Goal: Task Accomplishment & Management: Manage account settings

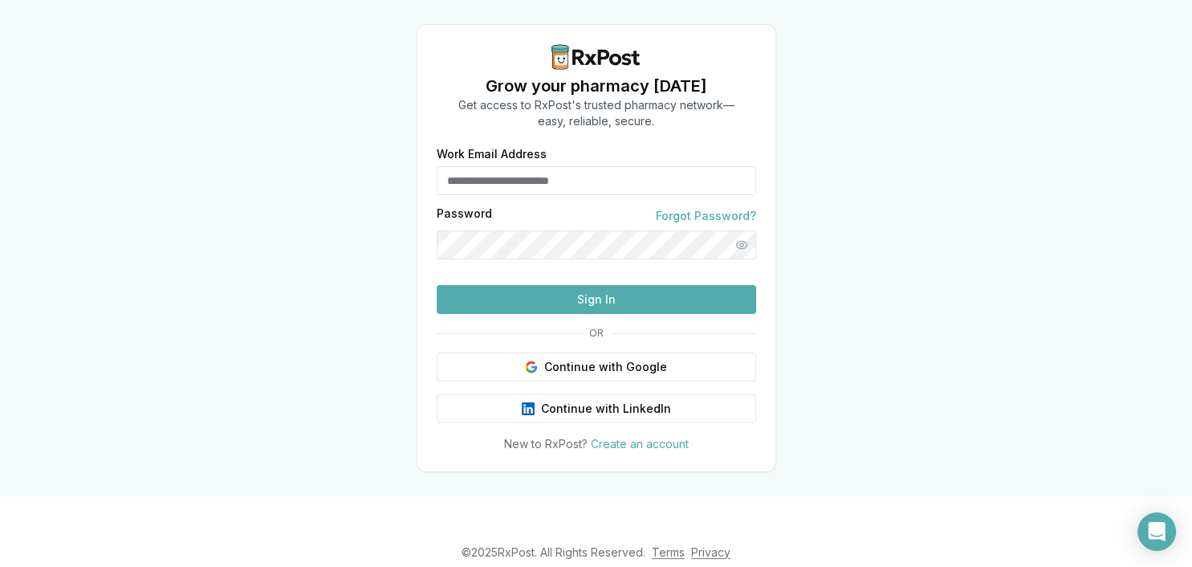
click at [513, 166] on input "Work Email Address" at bounding box center [596, 180] width 319 height 29
type input "**********"
click at [547, 314] on button "Sign In" at bounding box center [596, 299] width 319 height 29
click at [540, 314] on button "Sign In" at bounding box center [596, 299] width 319 height 29
click at [594, 314] on button "Sign In" at bounding box center [596, 299] width 319 height 29
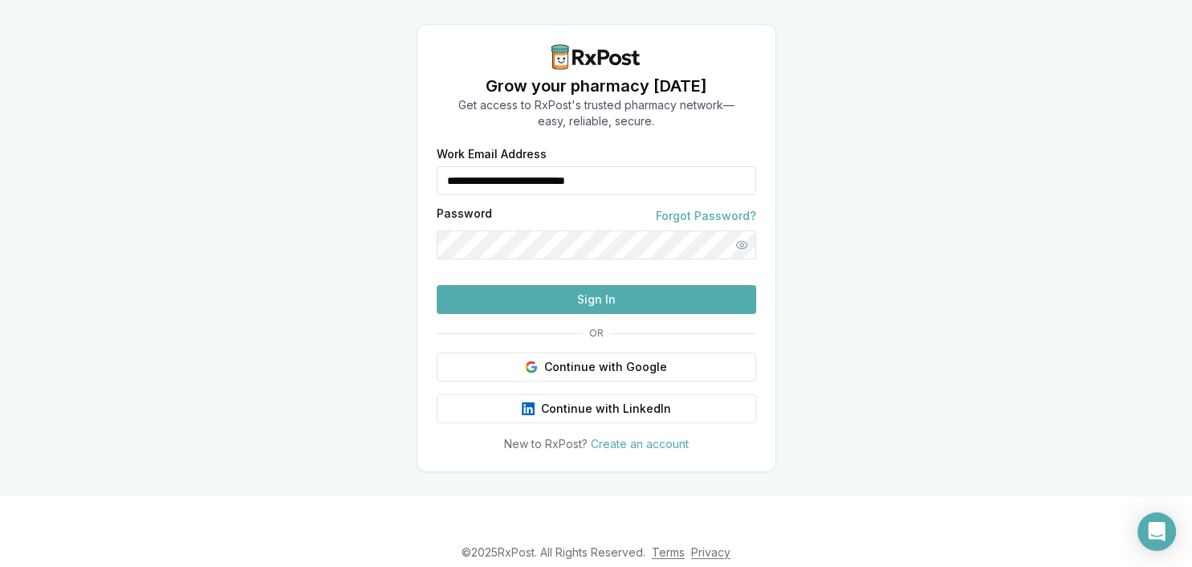
click at [487, 314] on button "Sign In" at bounding box center [596, 299] width 319 height 29
click at [634, 314] on button "Sign In" at bounding box center [596, 299] width 319 height 29
click at [623, 314] on button "Sign In" at bounding box center [596, 299] width 319 height 29
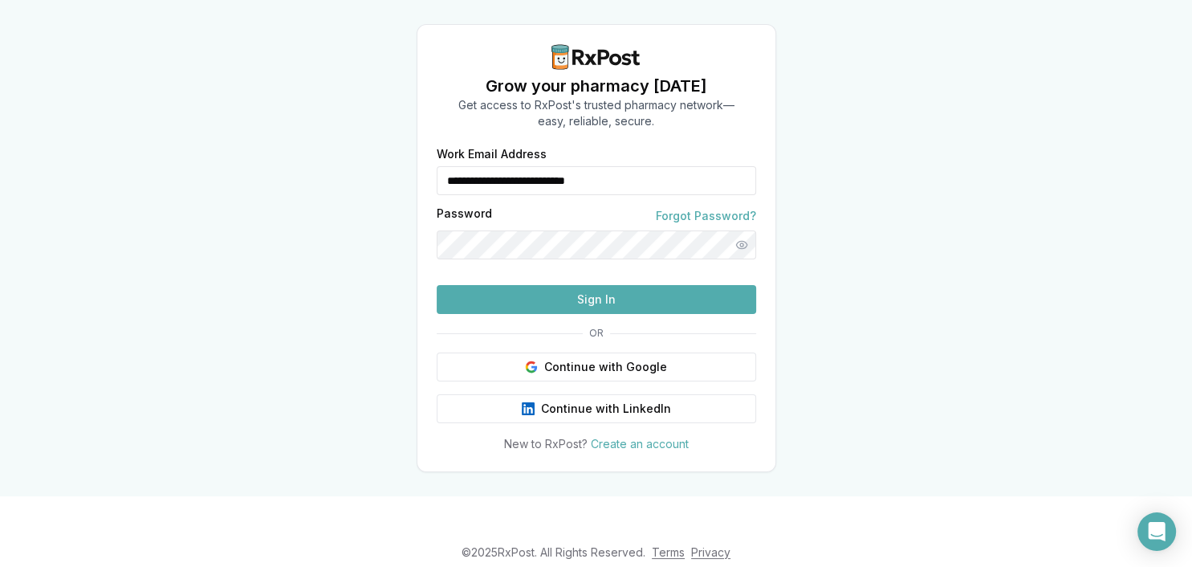
click at [623, 314] on button "Sign In" at bounding box center [596, 299] width 319 height 29
click at [575, 314] on button "Sign In" at bounding box center [596, 299] width 319 height 29
click at [576, 314] on button "Sign In" at bounding box center [596, 299] width 319 height 29
click at [560, 314] on button "Sign In" at bounding box center [596, 299] width 319 height 29
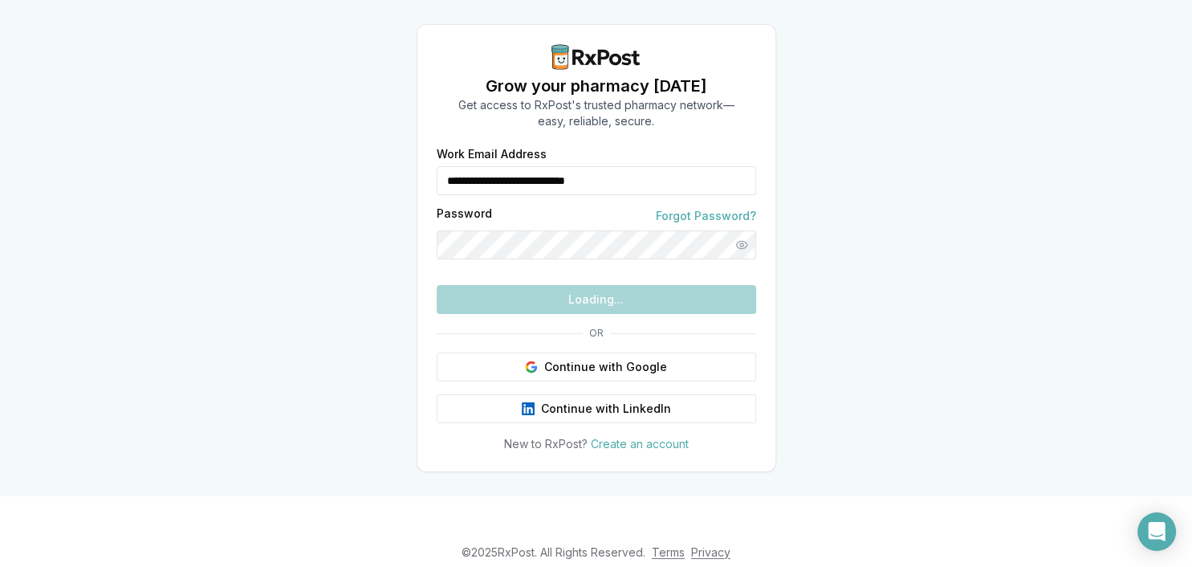
click at [560, 314] on form "**********" at bounding box center [596, 230] width 319 height 165
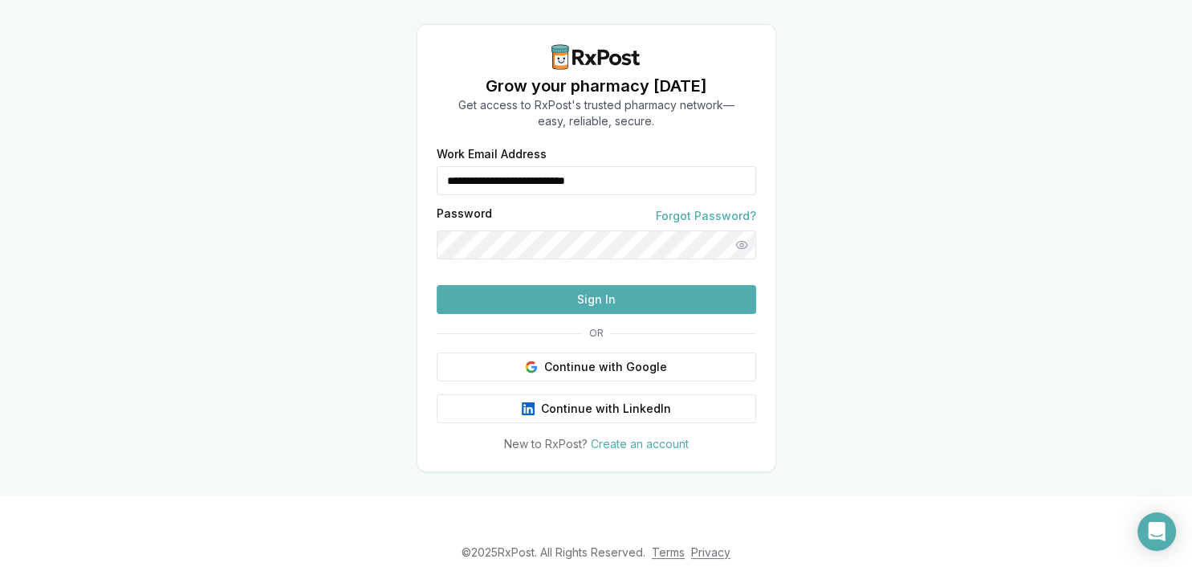
click at [568, 314] on button "Sign In" at bounding box center [596, 299] width 319 height 29
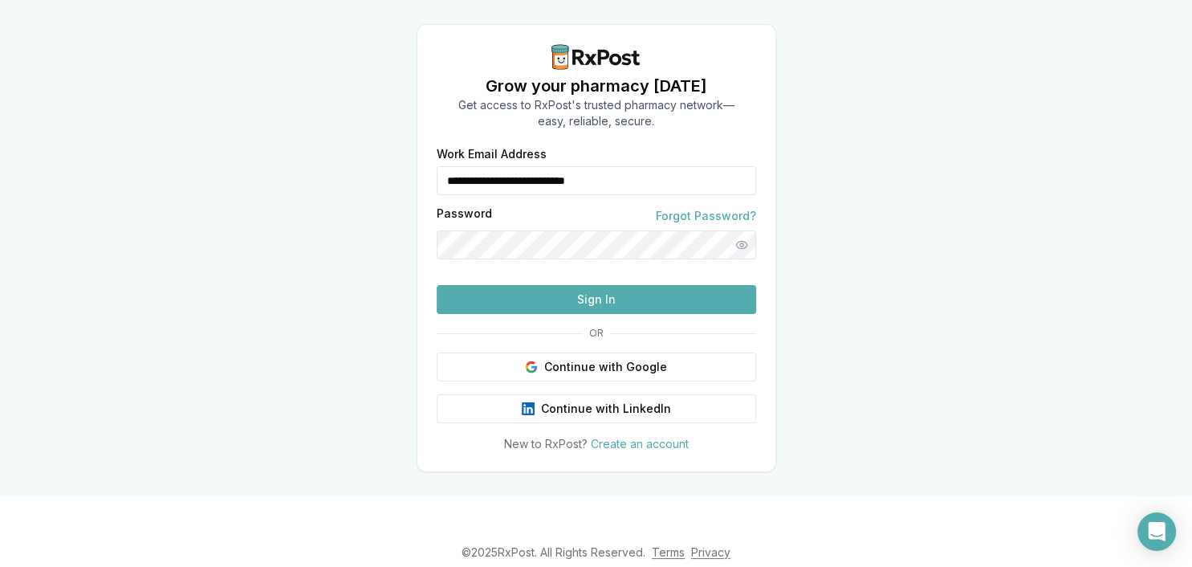
click at [554, 314] on button "Sign In" at bounding box center [596, 299] width 319 height 29
click at [548, 314] on button "Sign In" at bounding box center [596, 299] width 319 height 29
click at [437, 285] on button "Sign In" at bounding box center [596, 299] width 319 height 29
click at [517, 195] on input "**********" at bounding box center [596, 180] width 319 height 29
type input "**********"
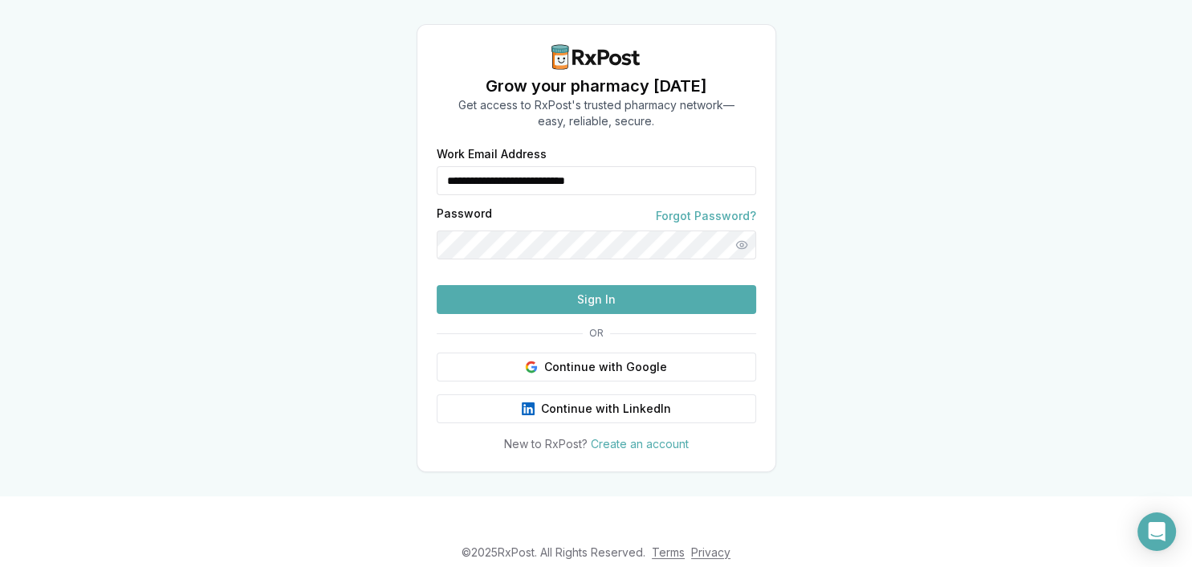
click at [518, 314] on button "Sign In" at bounding box center [596, 299] width 319 height 29
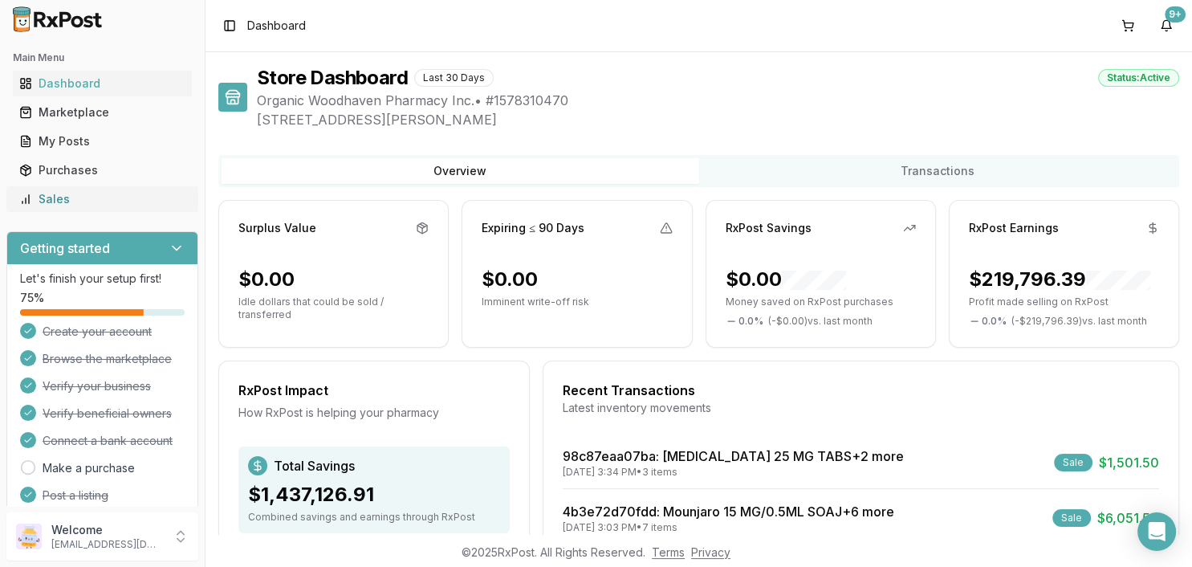
click at [24, 192] on div "Sales" at bounding box center [102, 199] width 166 height 16
